Goal: Use online tool/utility: Utilize a website feature to perform a specific function

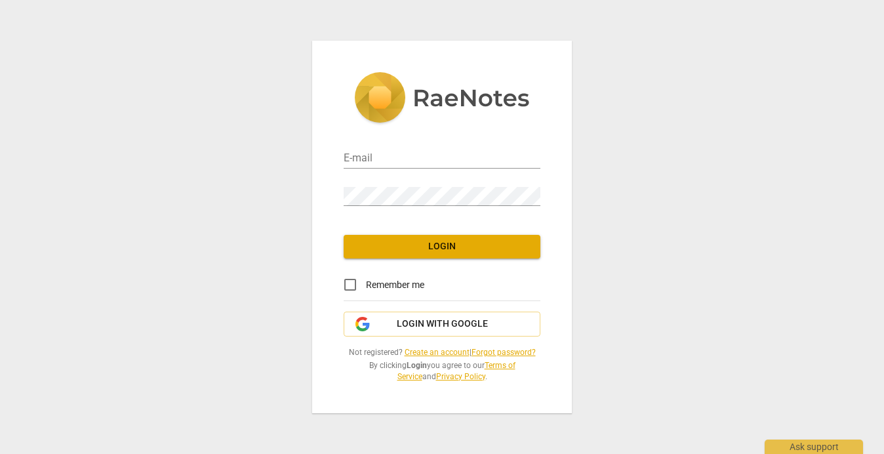
type input "[EMAIL_ADDRESS][DOMAIN_NAME]"
click at [427, 256] on button "Login" at bounding box center [441, 247] width 197 height 24
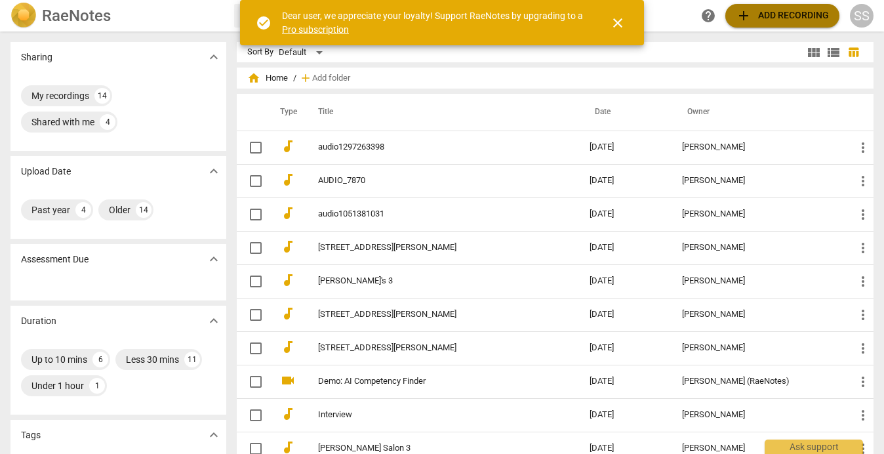
click at [762, 17] on span "add Add recording" at bounding box center [781, 16] width 93 height 16
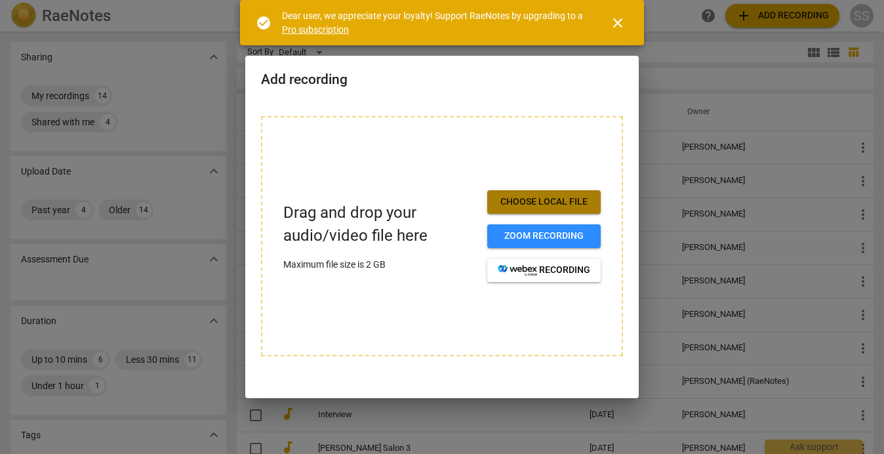
click at [541, 208] on span "Choose local file" at bounding box center [544, 201] width 92 height 13
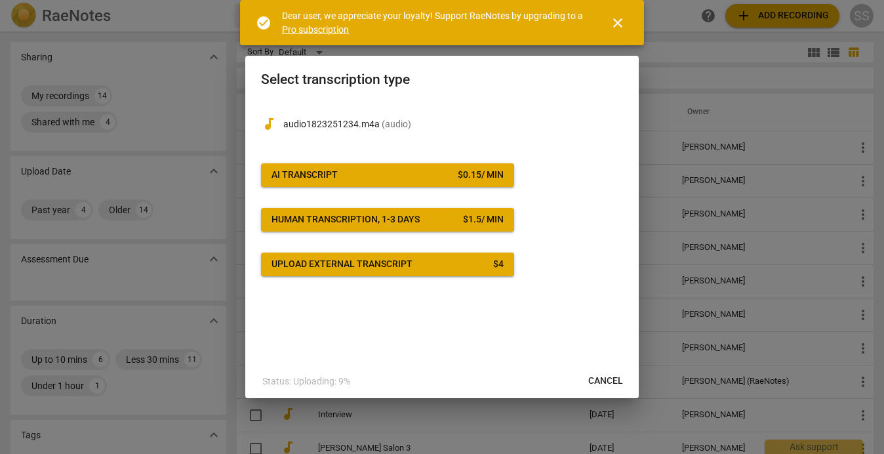
click at [336, 173] on div "AI Transcript" at bounding box center [304, 174] width 66 height 13
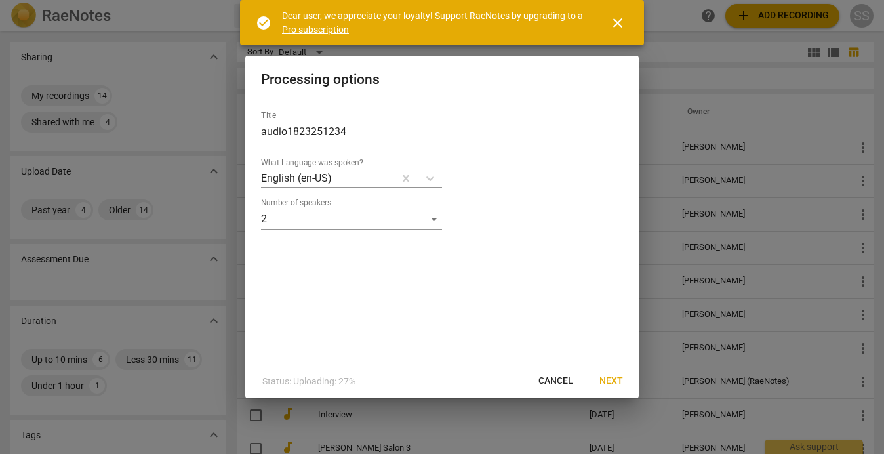
click at [617, 380] on span "Next" at bounding box center [611, 380] width 24 height 13
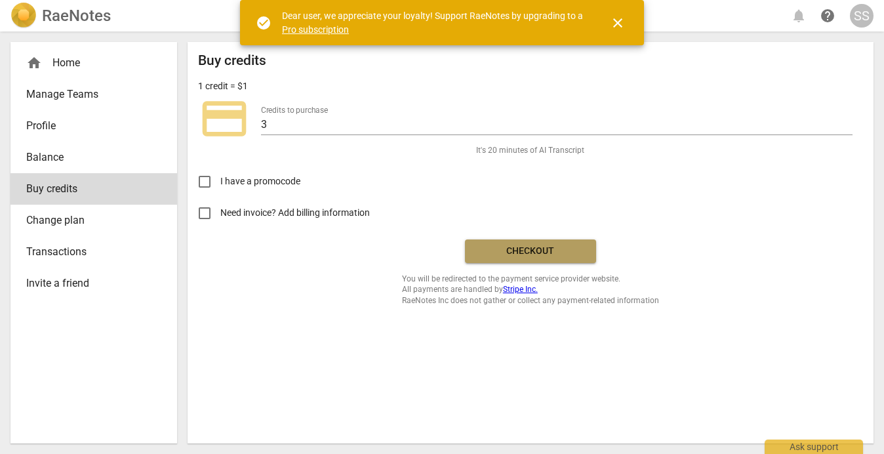
click at [530, 254] on span "Checkout" at bounding box center [530, 250] width 110 height 13
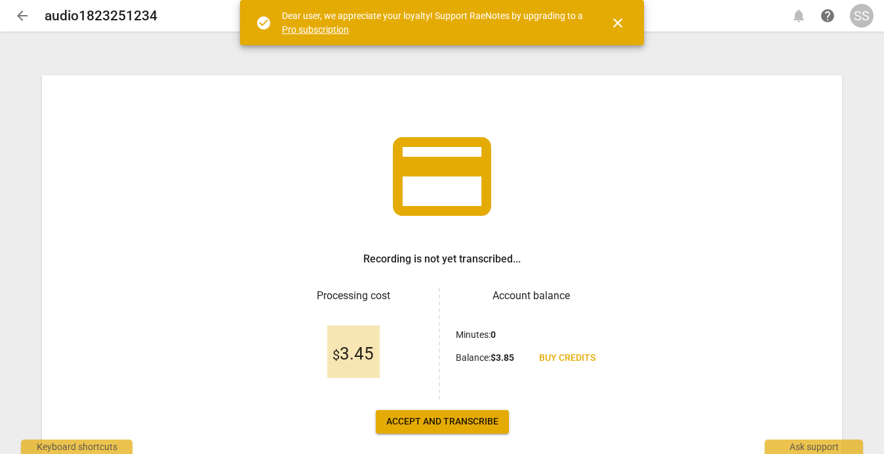
click at [438, 411] on button "Accept and transcribe" at bounding box center [442, 422] width 133 height 24
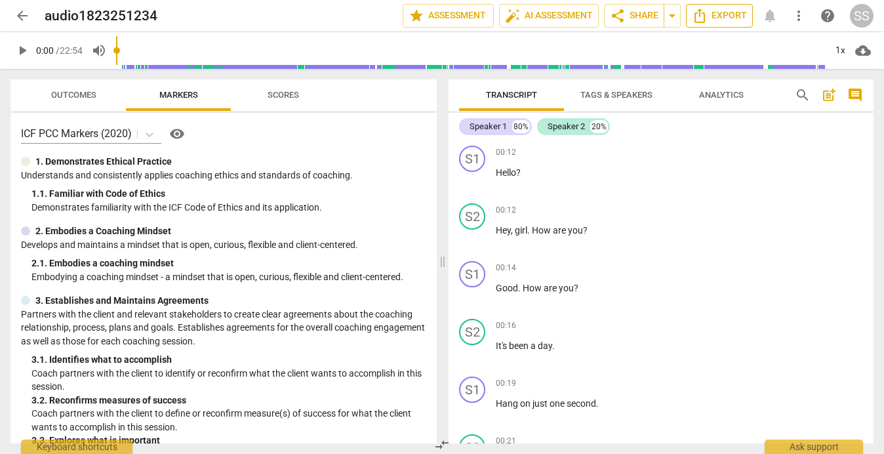
click at [731, 18] on span "Export" at bounding box center [719, 16] width 55 height 16
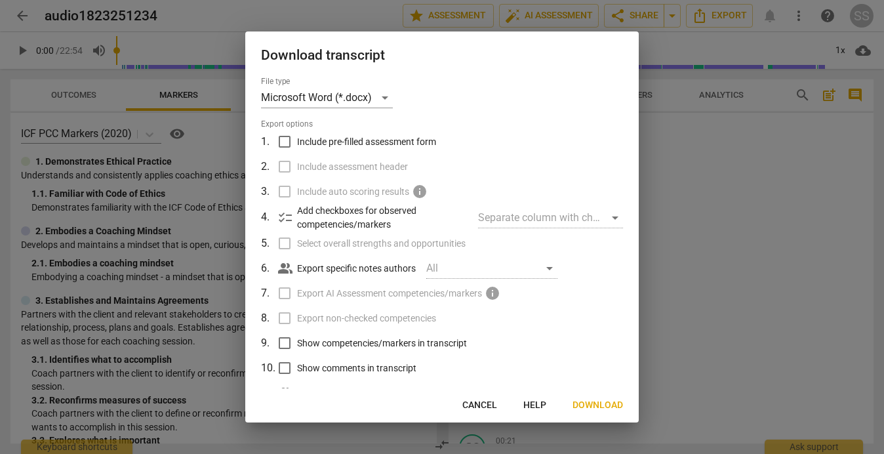
click at [601, 410] on span "Download" at bounding box center [597, 405] width 50 height 13
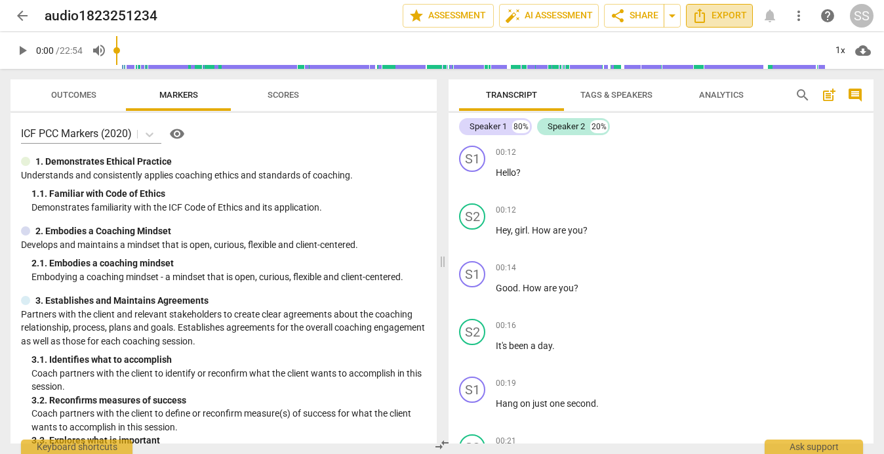
click at [737, 18] on span "Export" at bounding box center [719, 16] width 55 height 16
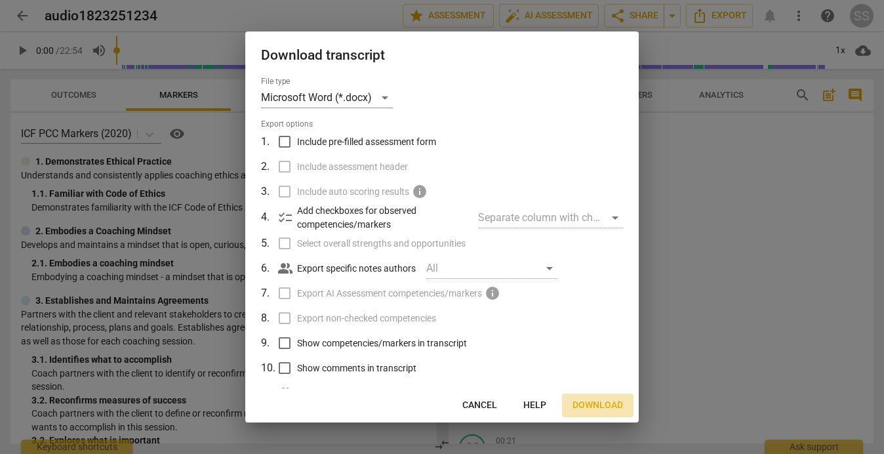
click at [583, 409] on span "Download" at bounding box center [597, 405] width 50 height 13
